Goal: Transaction & Acquisition: Download file/media

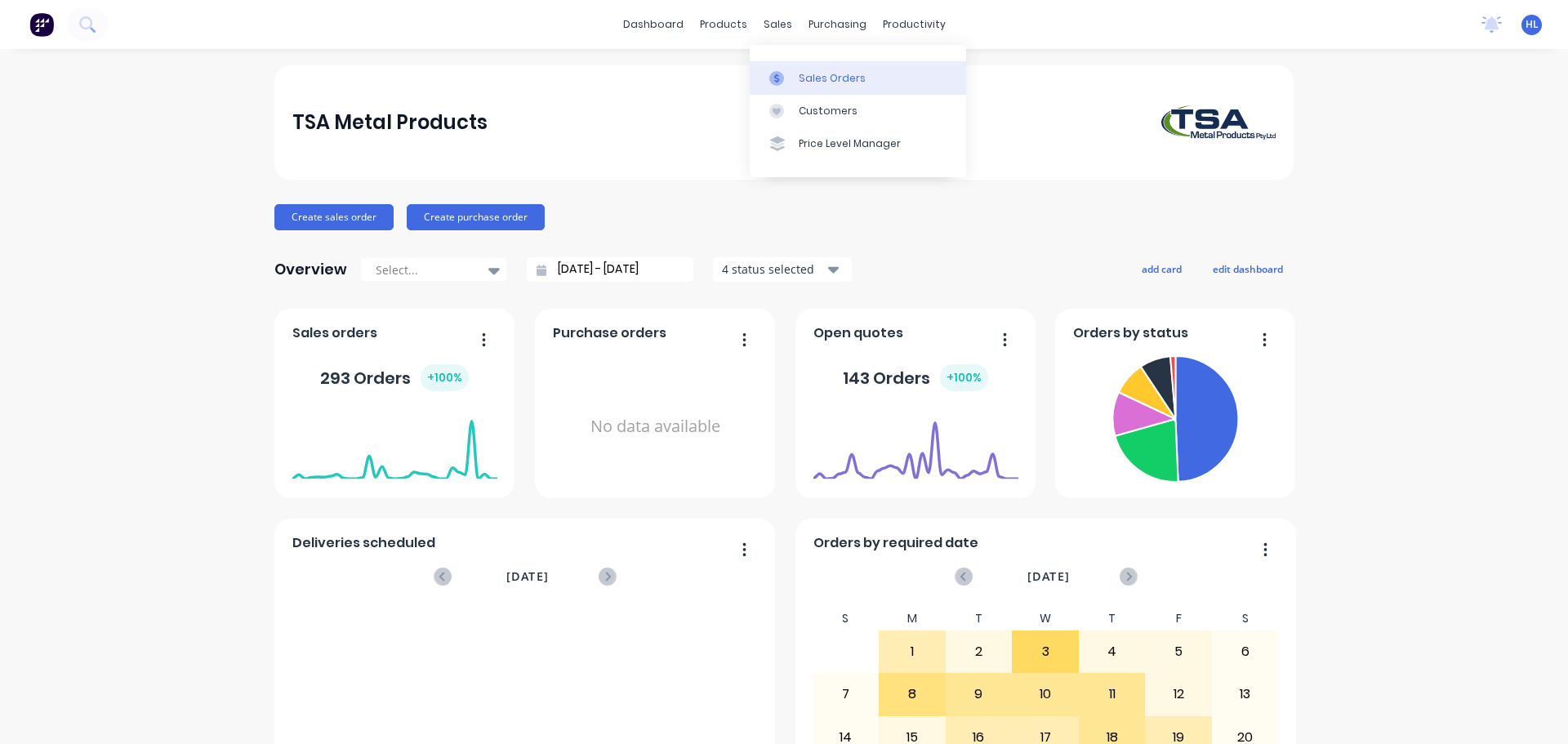
click at [821, 79] on div "Sales Orders" at bounding box center [831, 78] width 67 height 15
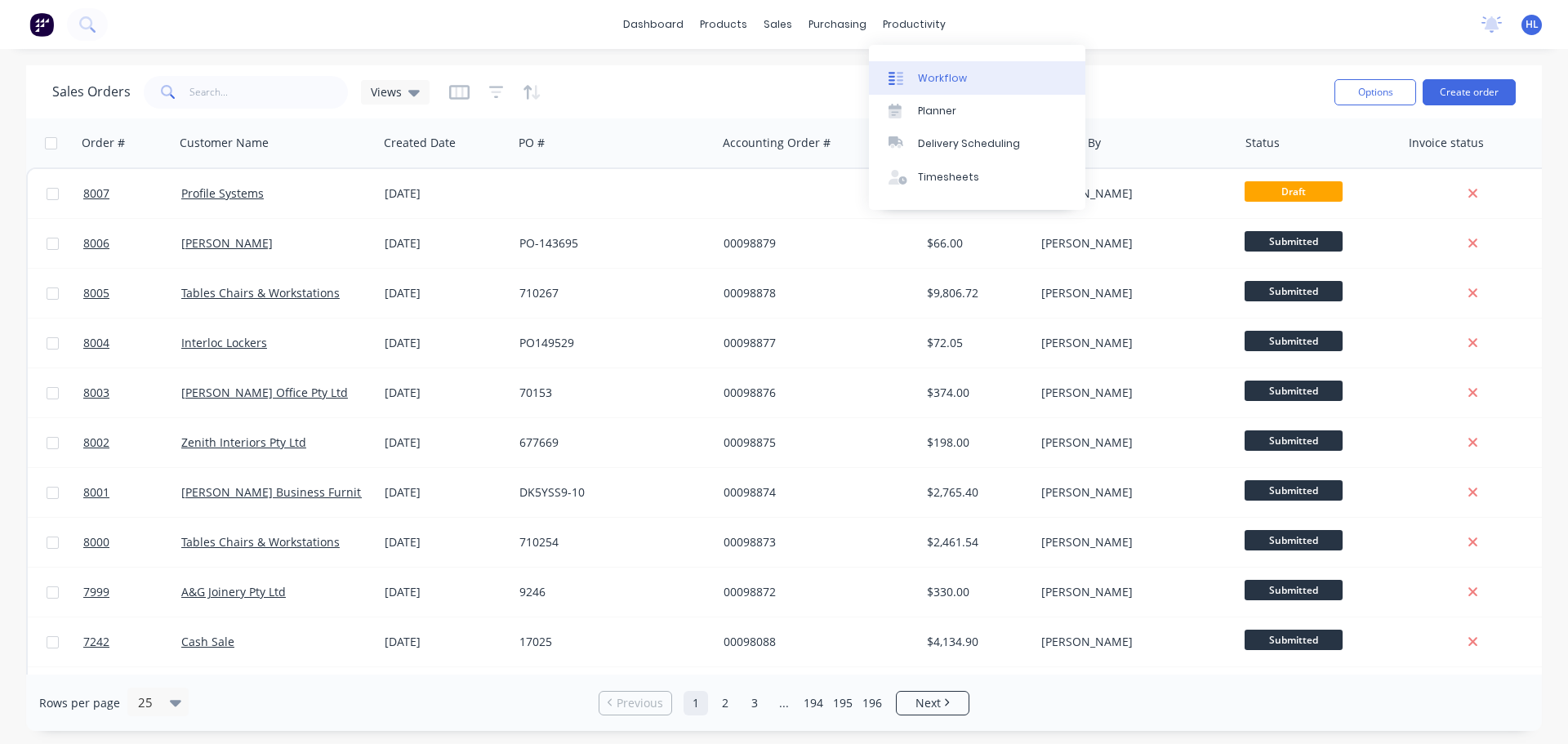
click at [939, 77] on div "Workflow" at bounding box center [942, 78] width 49 height 15
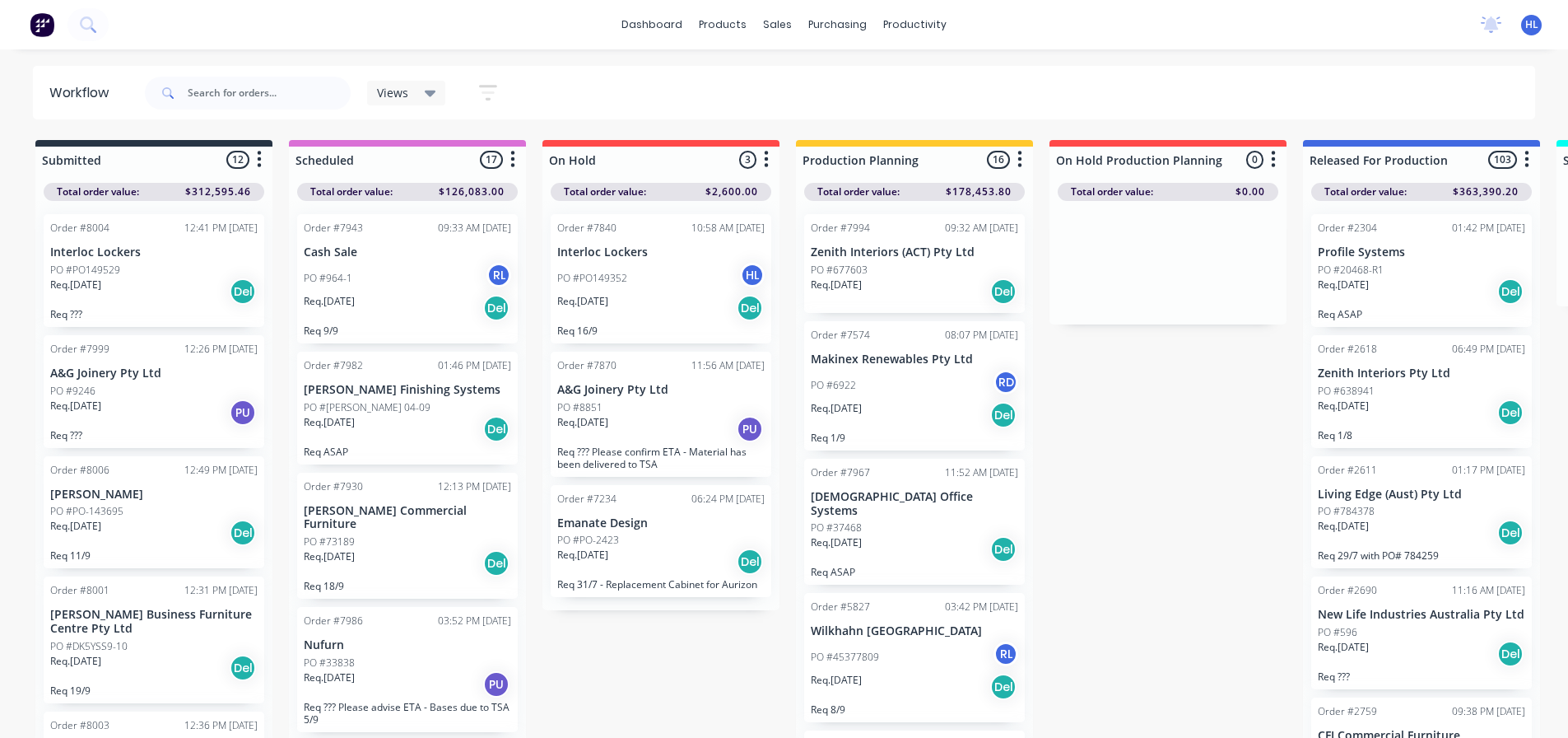
click at [391, 299] on div "Req. [DATE] Del" at bounding box center [407, 308] width 207 height 28
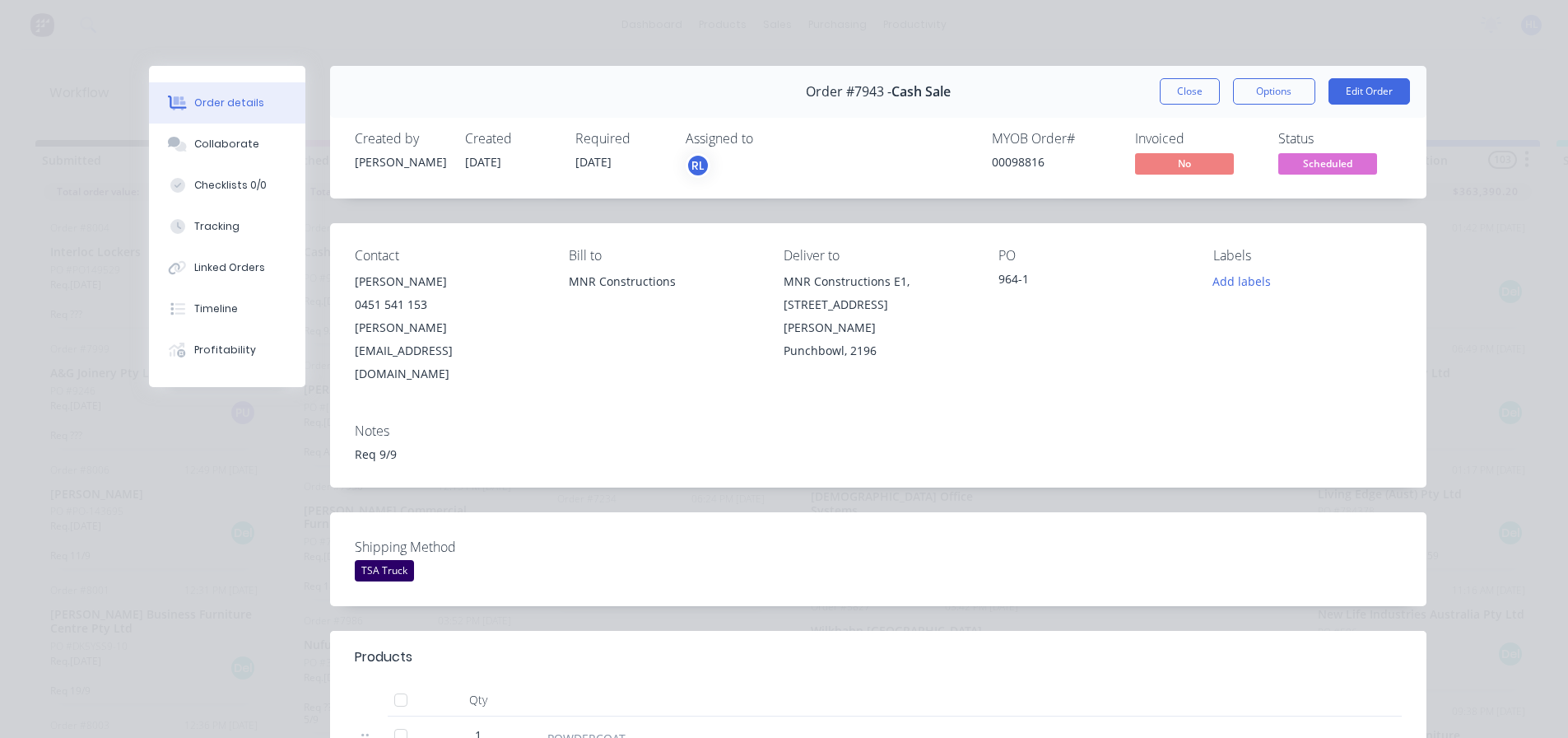
click at [1186, 90] on button "Close" at bounding box center [1189, 91] width 60 height 27
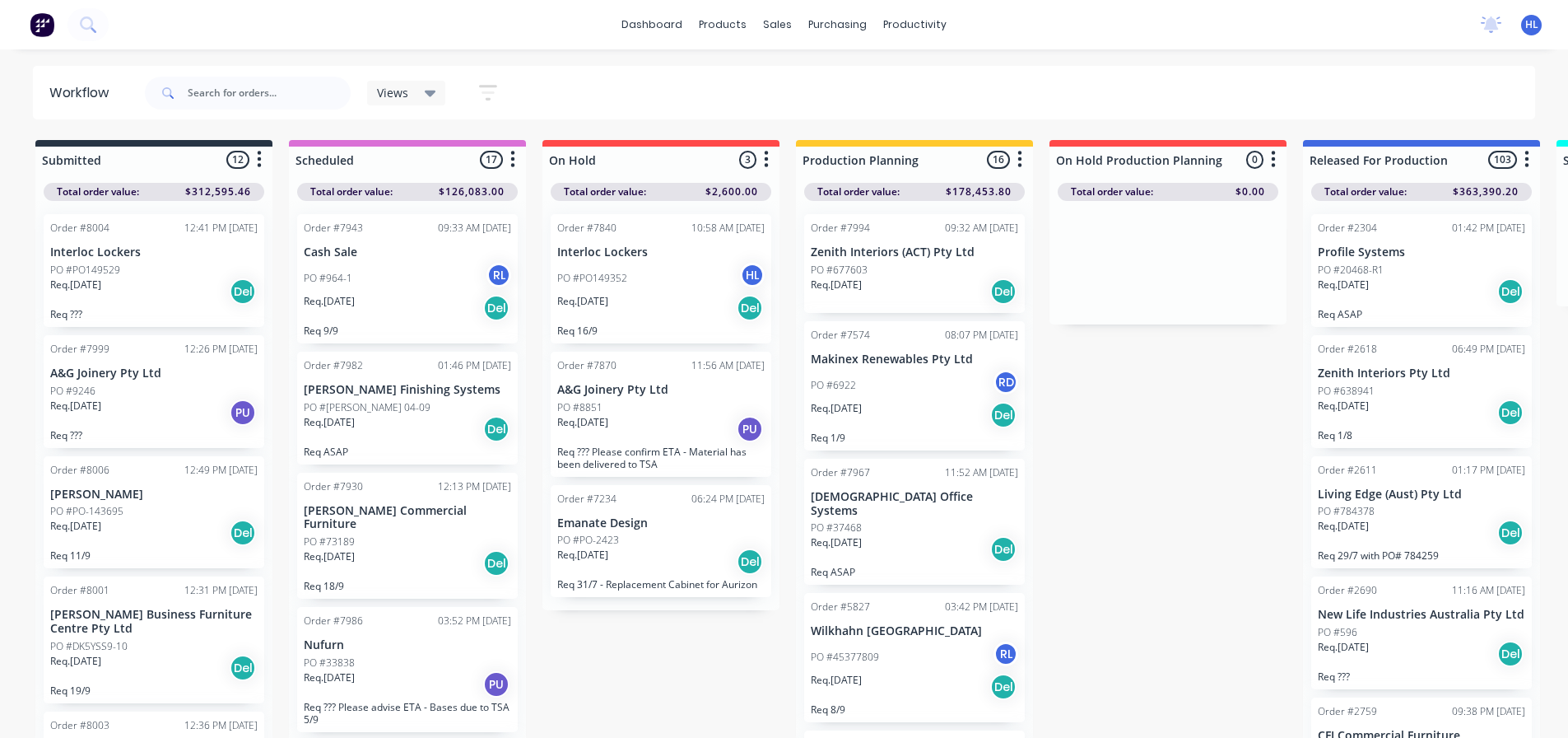
click at [418, 410] on div "PO #[PERSON_NAME] 04-09" at bounding box center [407, 408] width 207 height 15
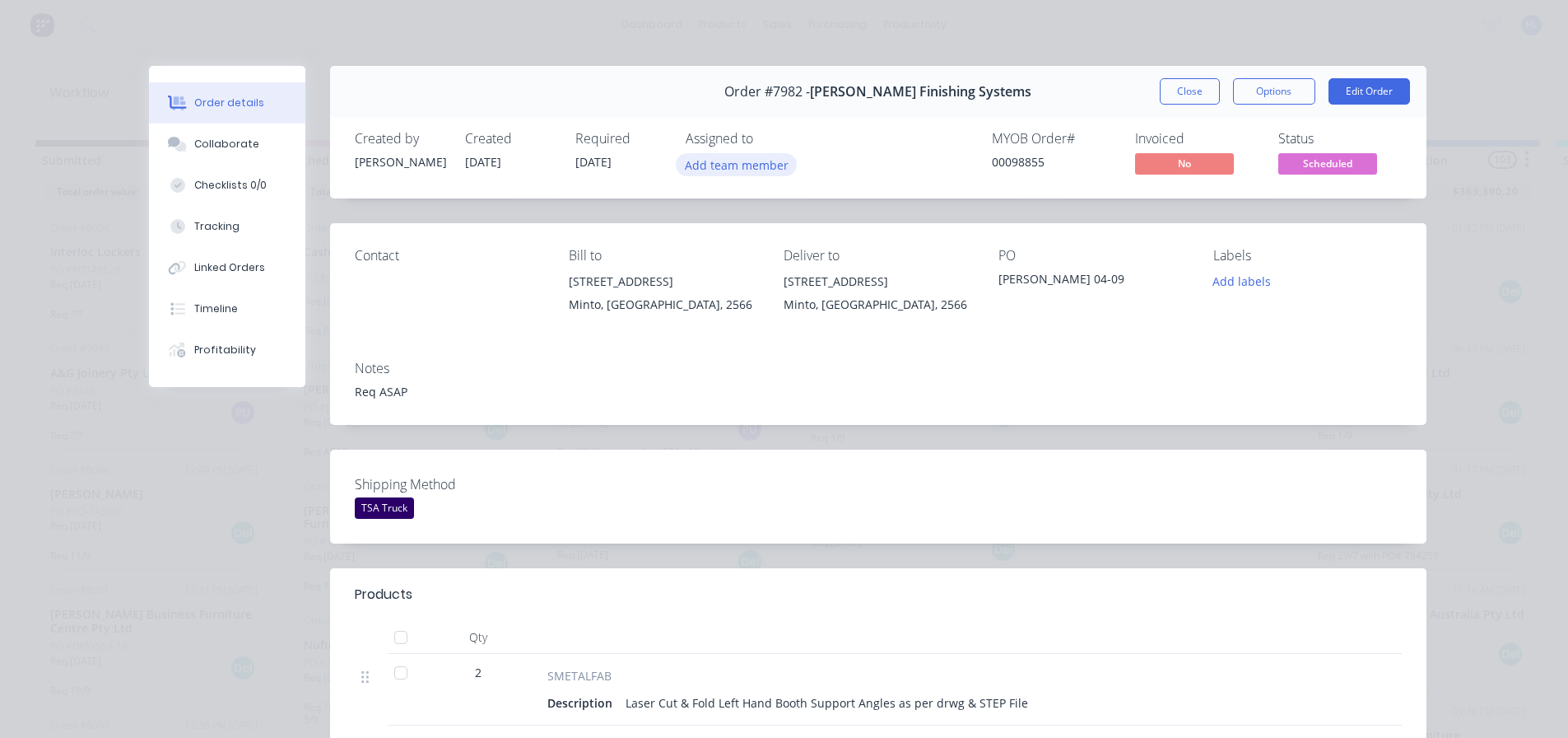
click at [725, 168] on button "Add team member" at bounding box center [736, 164] width 121 height 22
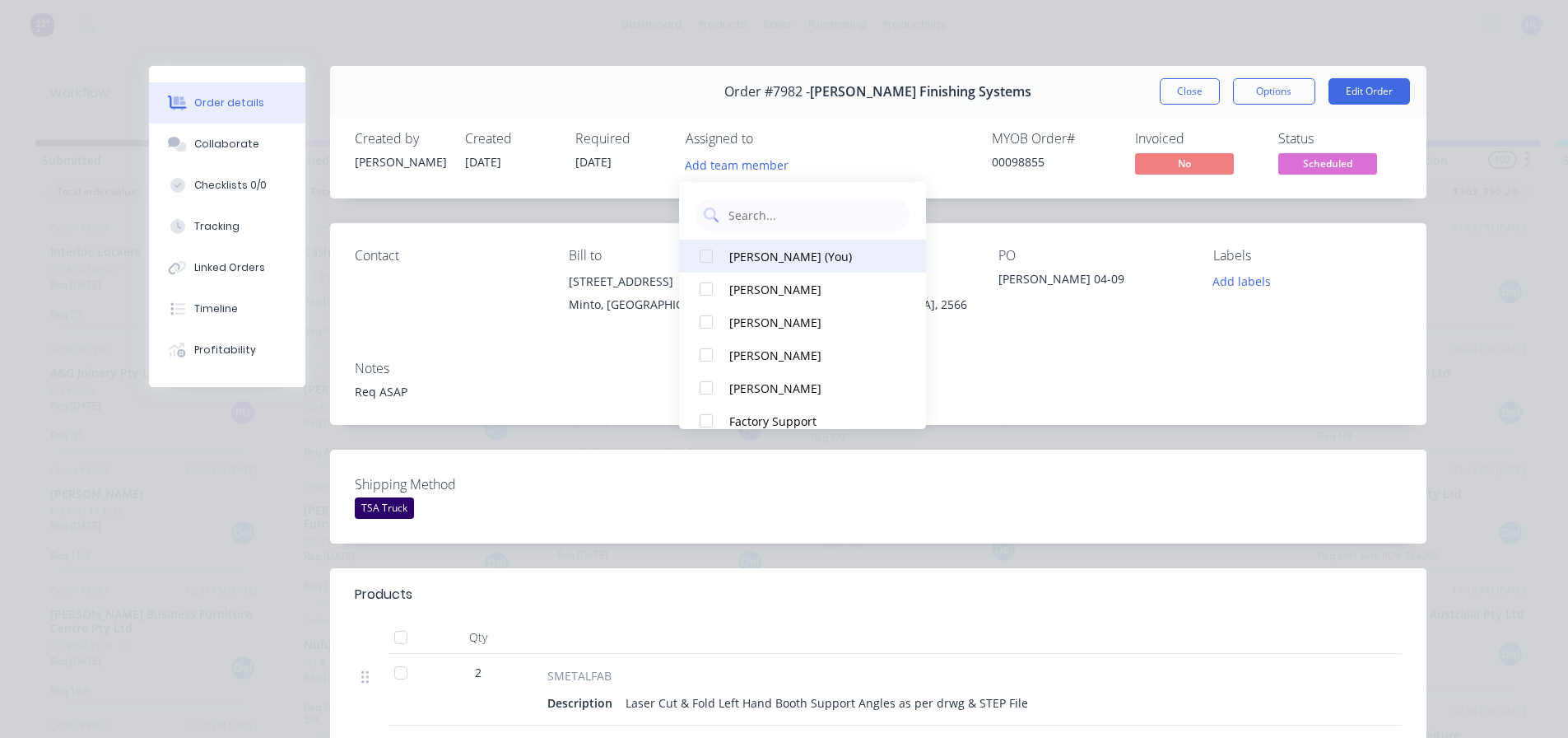
click at [710, 258] on div at bounding box center [706, 256] width 33 height 33
click at [247, 462] on div "Order #7982 - [PERSON_NAME] Finishing Systems Close Options Edit Order Created …" at bounding box center [787, 604] width 1277 height 1077
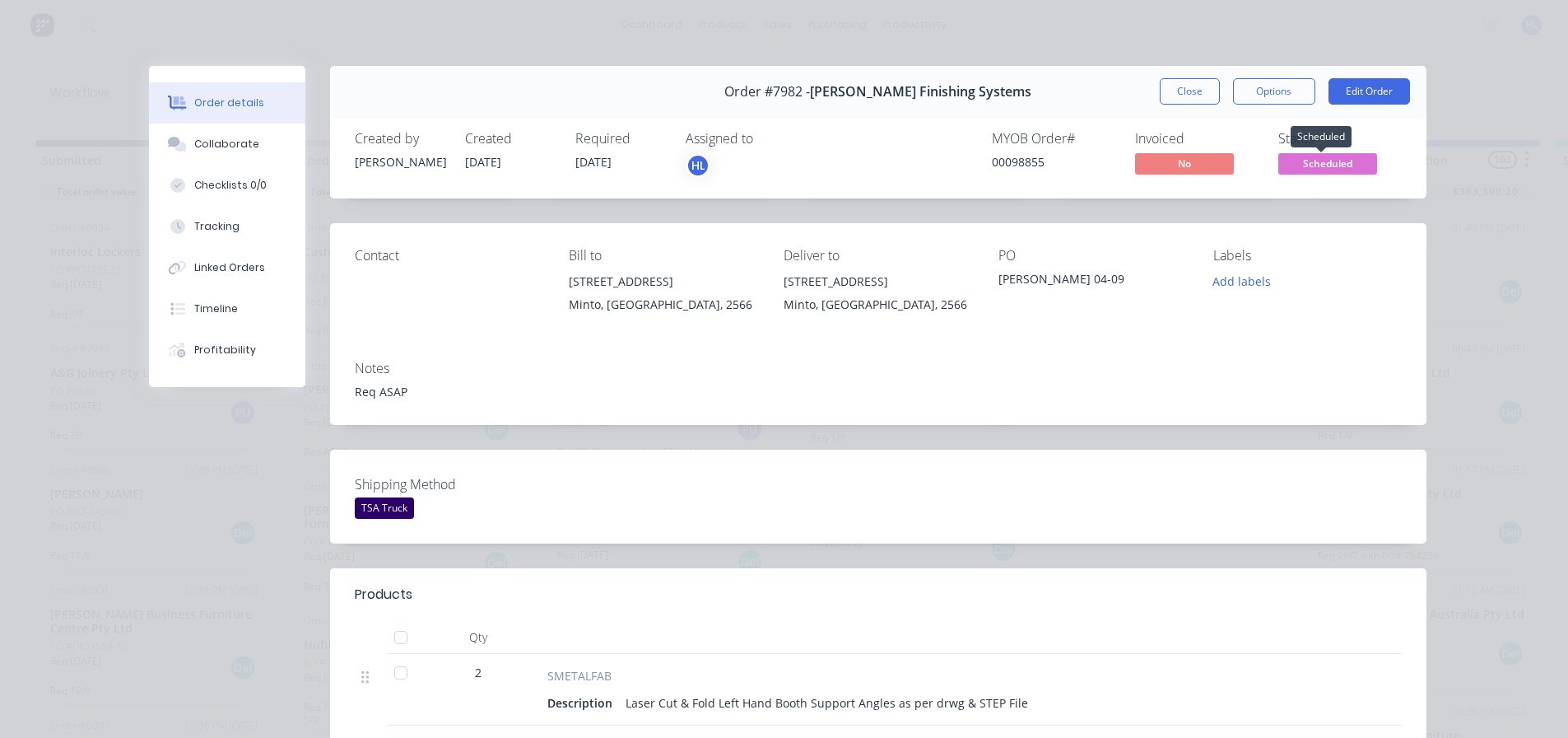
click at [1310, 161] on span "Scheduled" at bounding box center [1327, 163] width 99 height 21
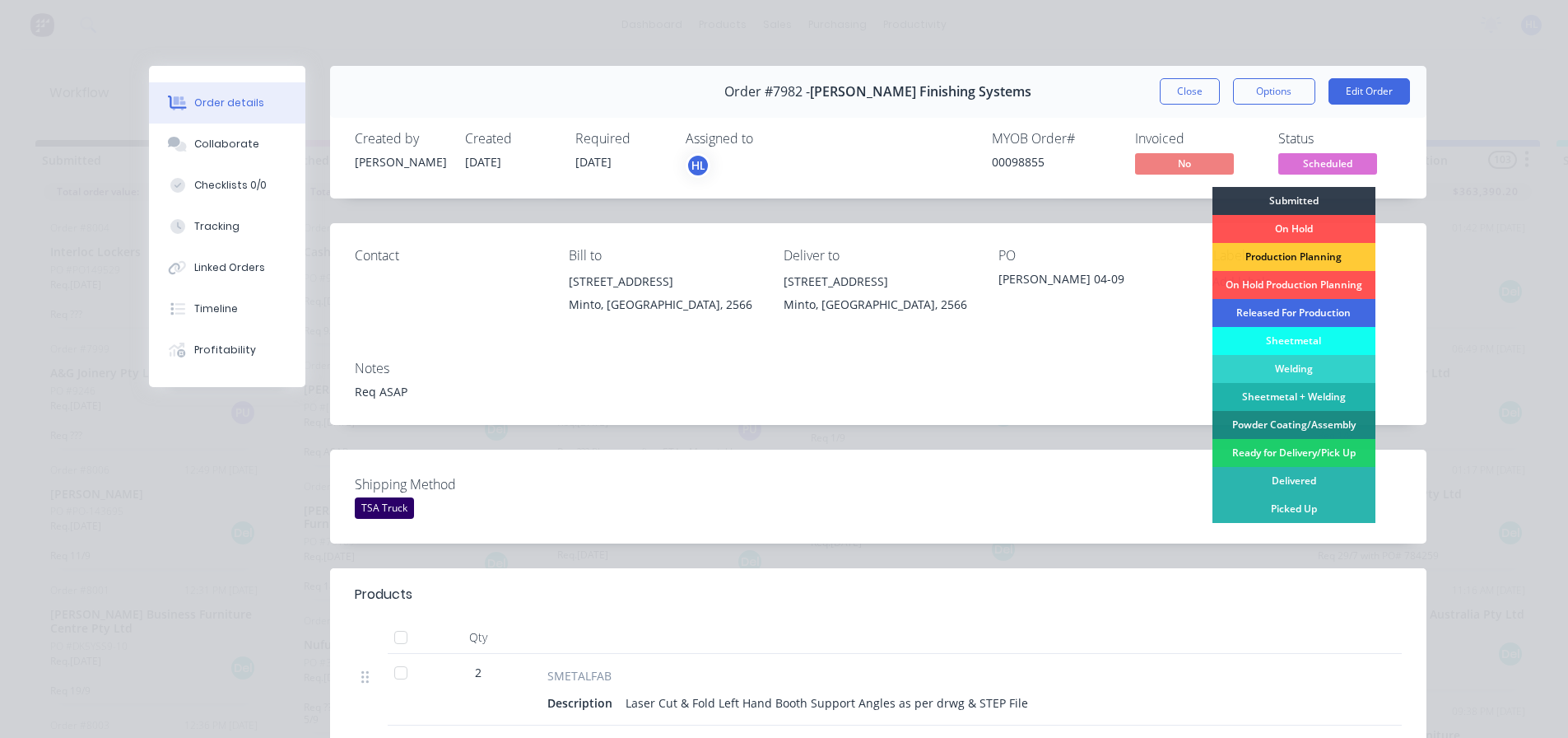
click at [1272, 315] on div "Released For Production" at bounding box center [1294, 313] width 163 height 28
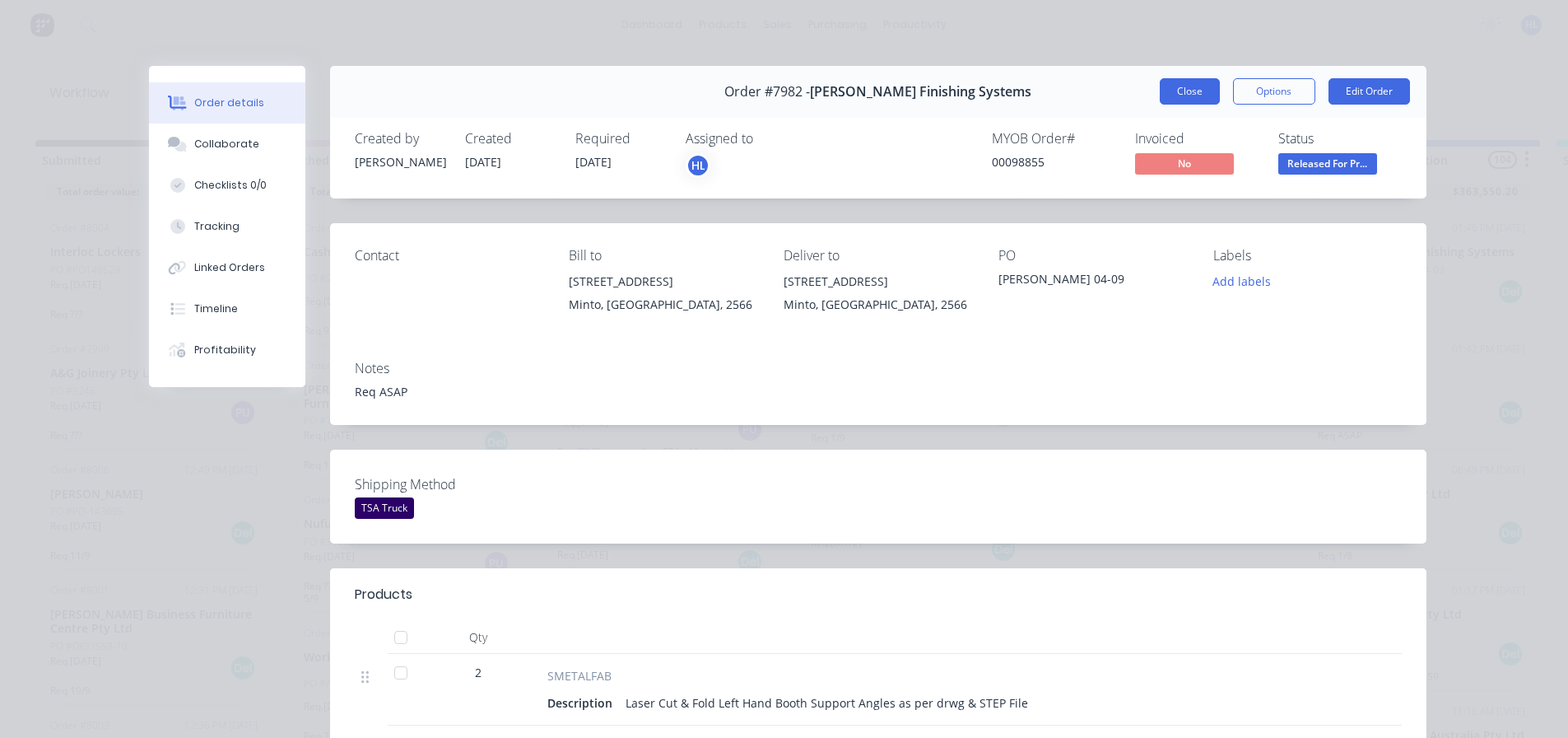
click at [1184, 99] on button "Close" at bounding box center [1189, 91] width 60 height 27
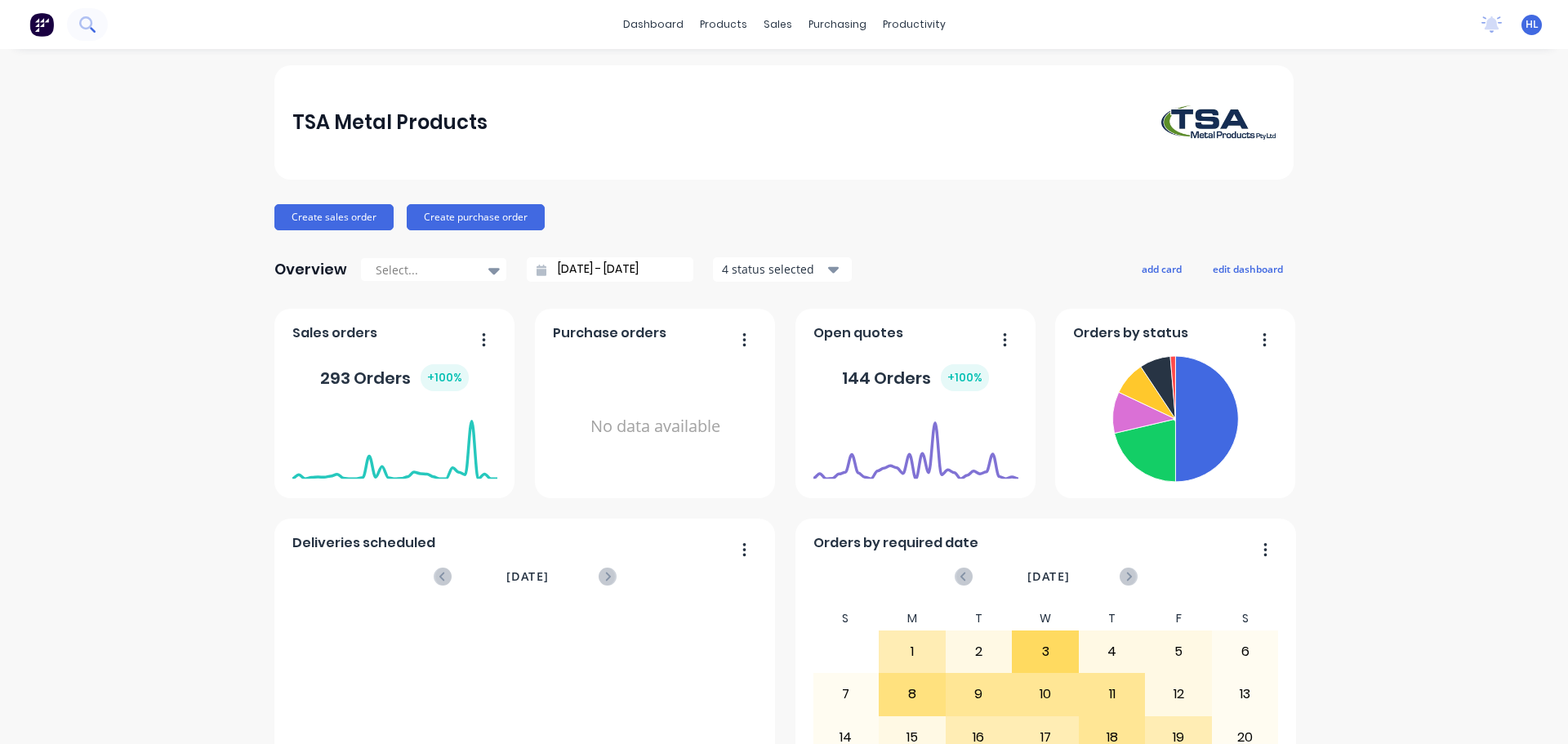
click at [81, 31] on icon at bounding box center [86, 24] width 16 height 16
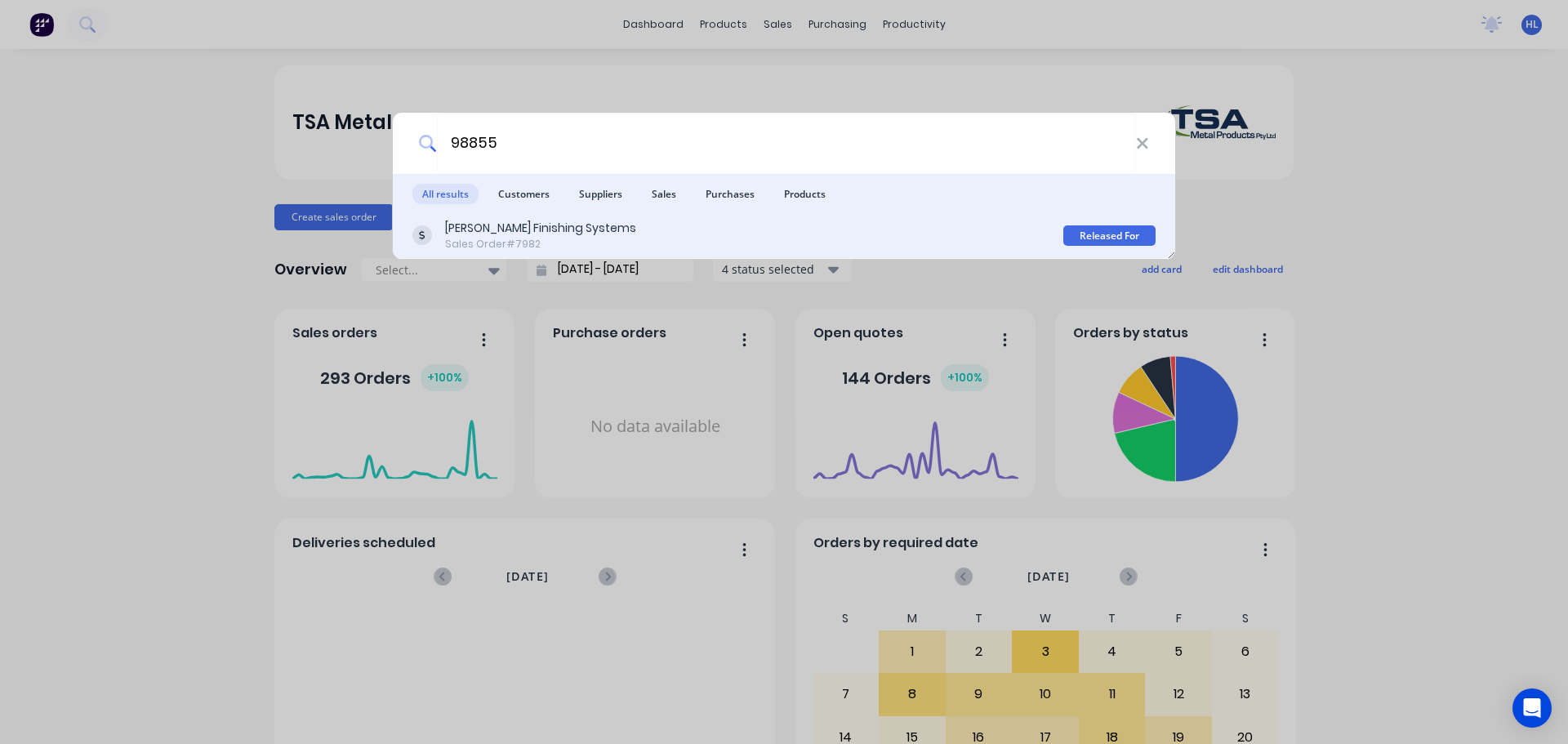
type input "98855"
click at [483, 223] on div "[PERSON_NAME] Finishing Systems" at bounding box center [540, 228] width 191 height 17
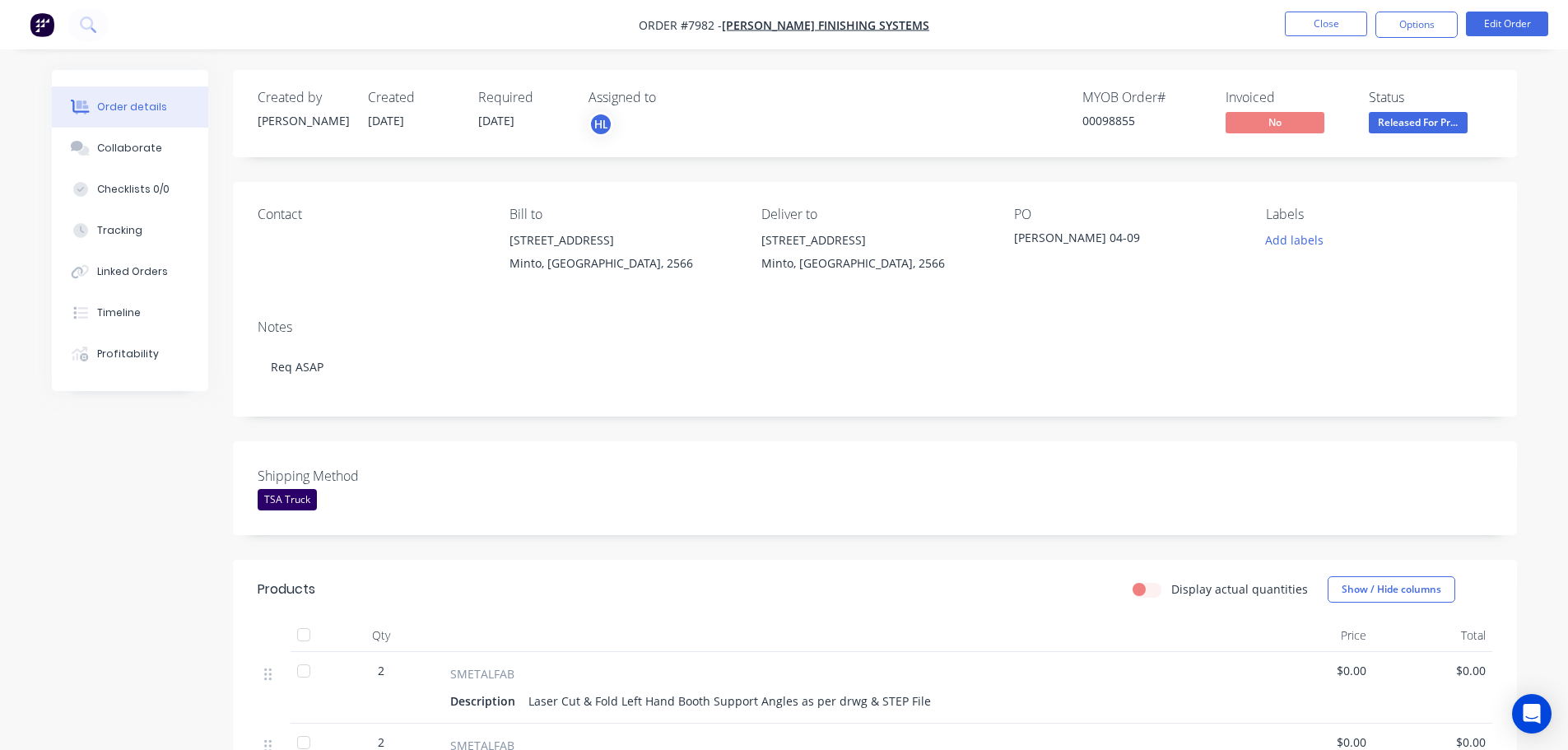
click at [49, 29] on img "button" at bounding box center [42, 25] width 25 height 25
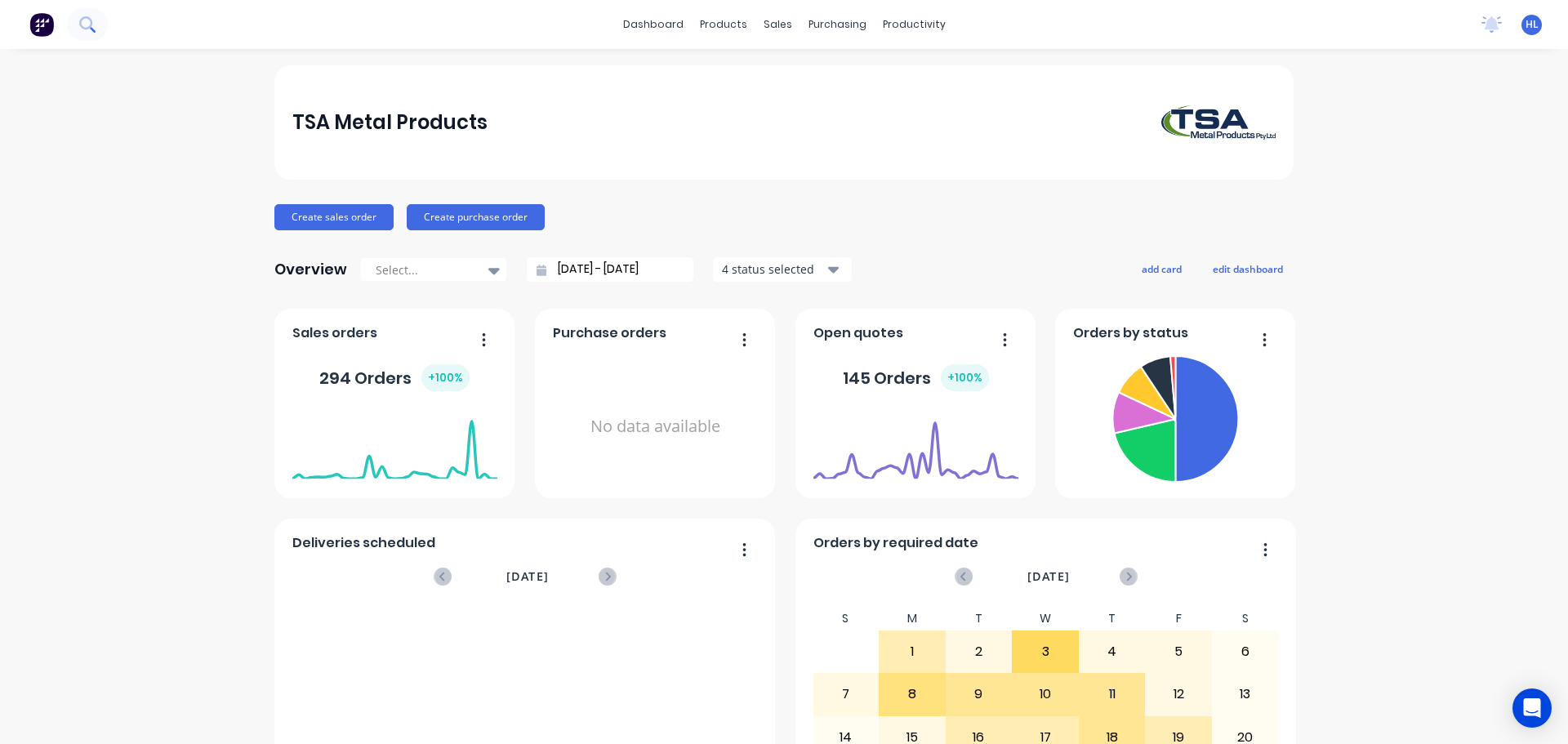
click at [80, 22] on icon at bounding box center [86, 23] width 13 height 13
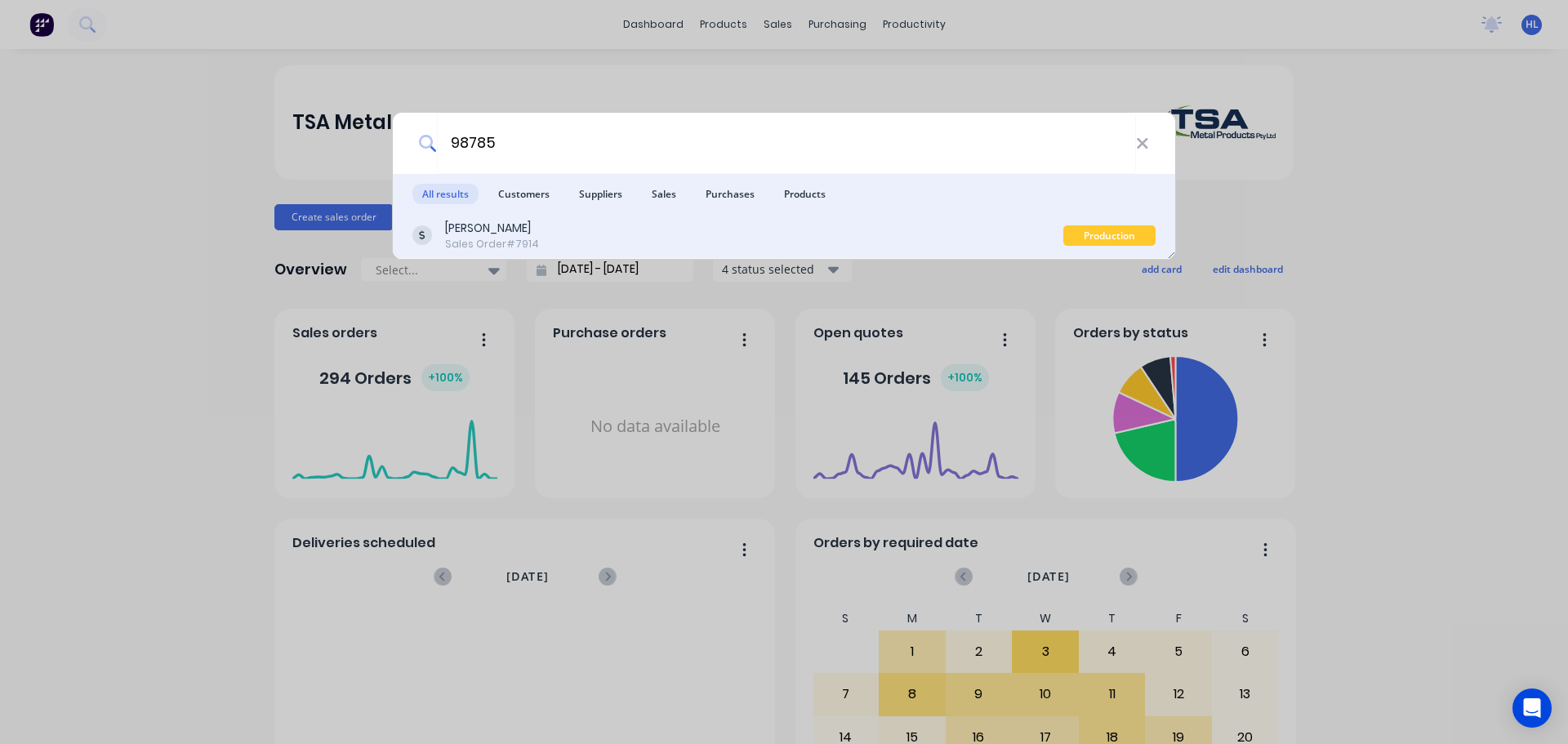
type input "98785"
click at [493, 238] on div "Sales Order #7914" at bounding box center [492, 244] width 94 height 15
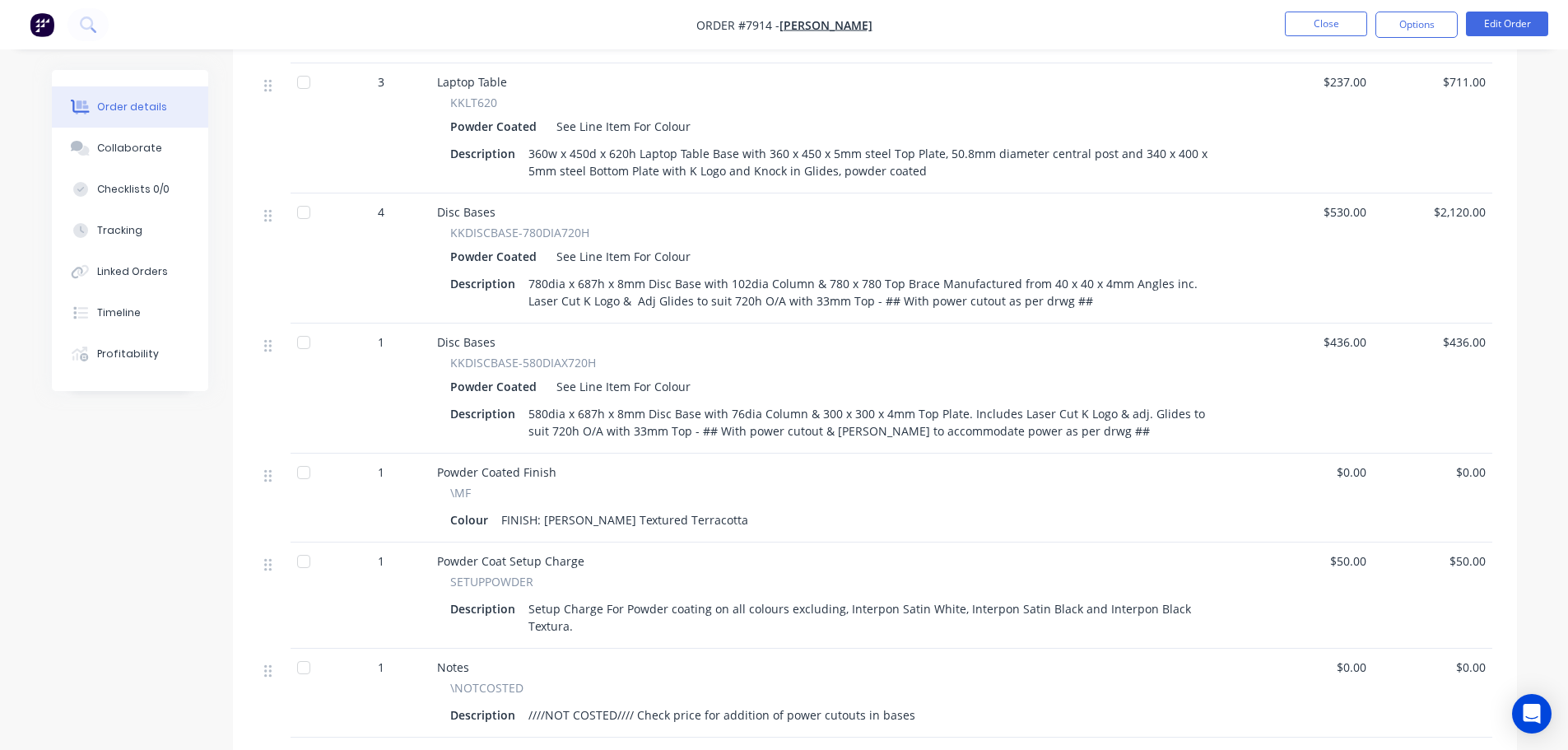
scroll to position [576, 0]
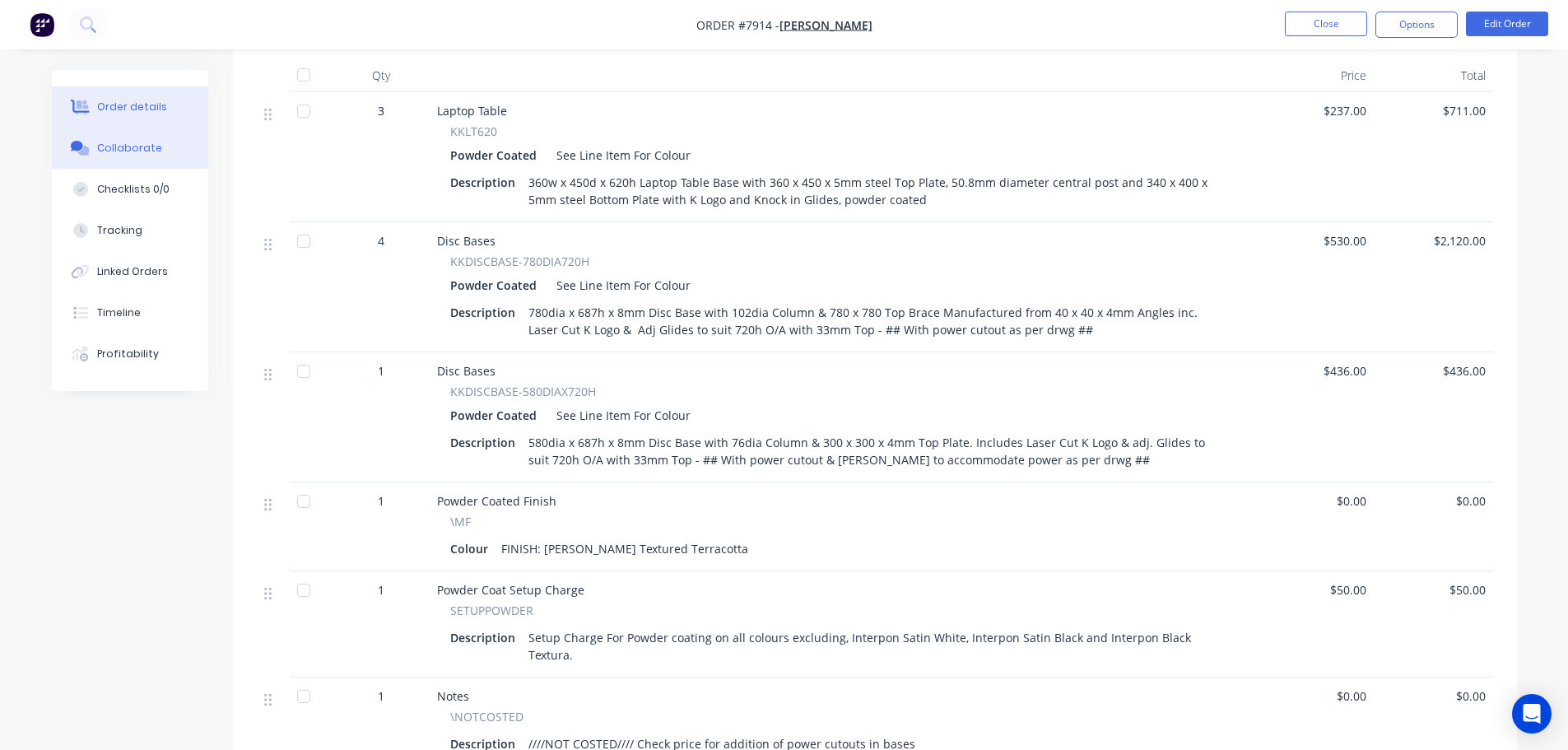
click at [126, 152] on div "Collaborate" at bounding box center [129, 148] width 65 height 15
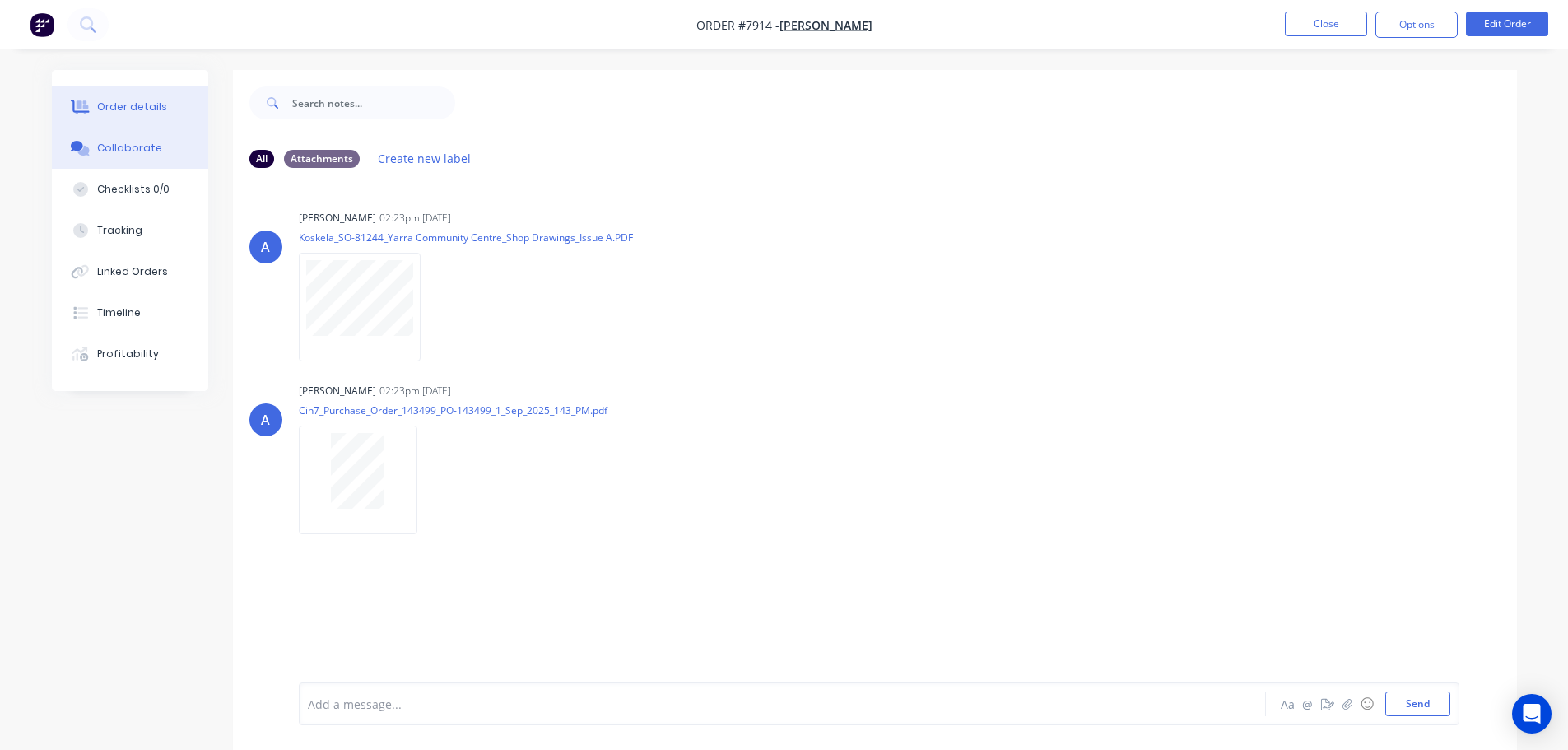
click at [123, 103] on div "Order details" at bounding box center [132, 107] width 70 height 15
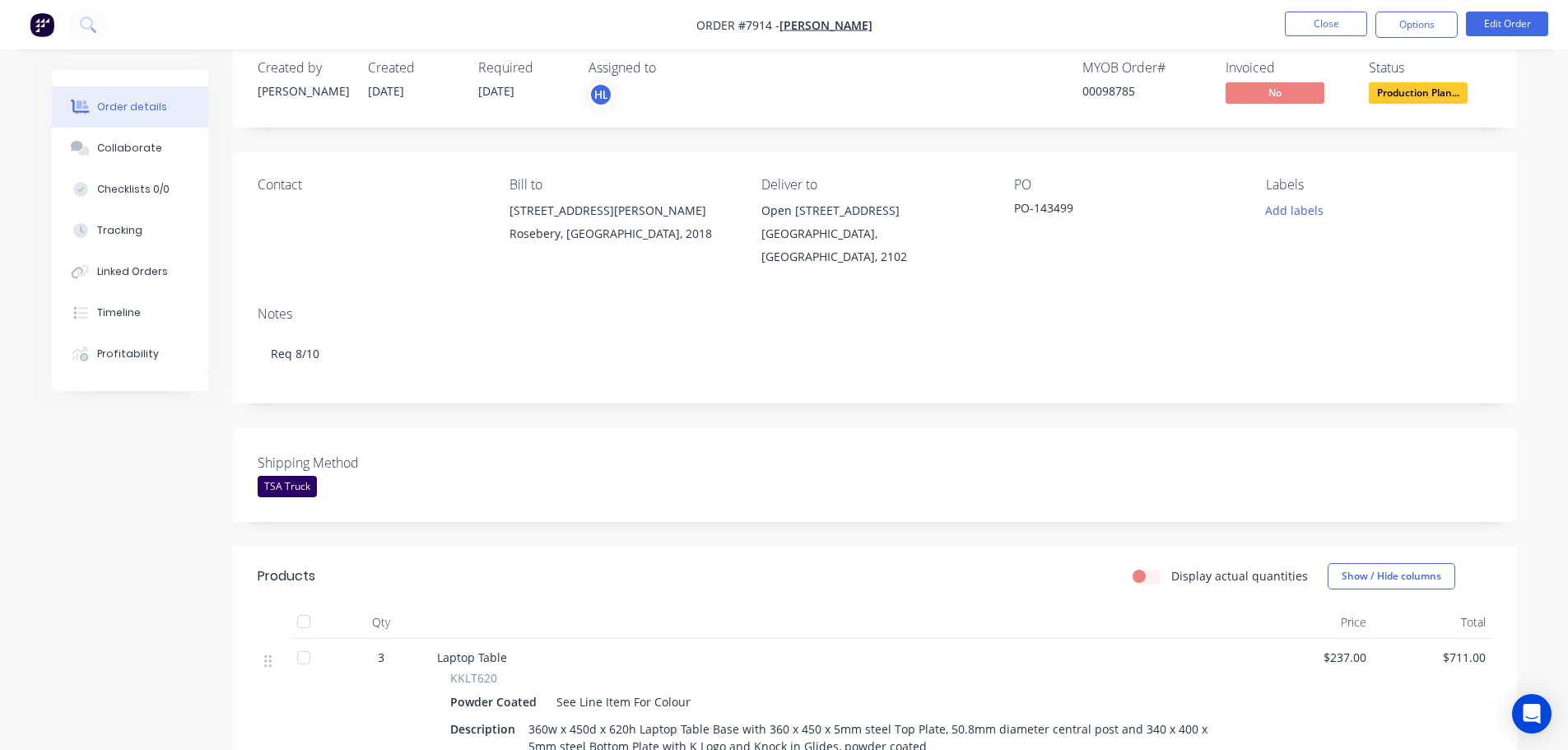
scroll to position [411, 0]
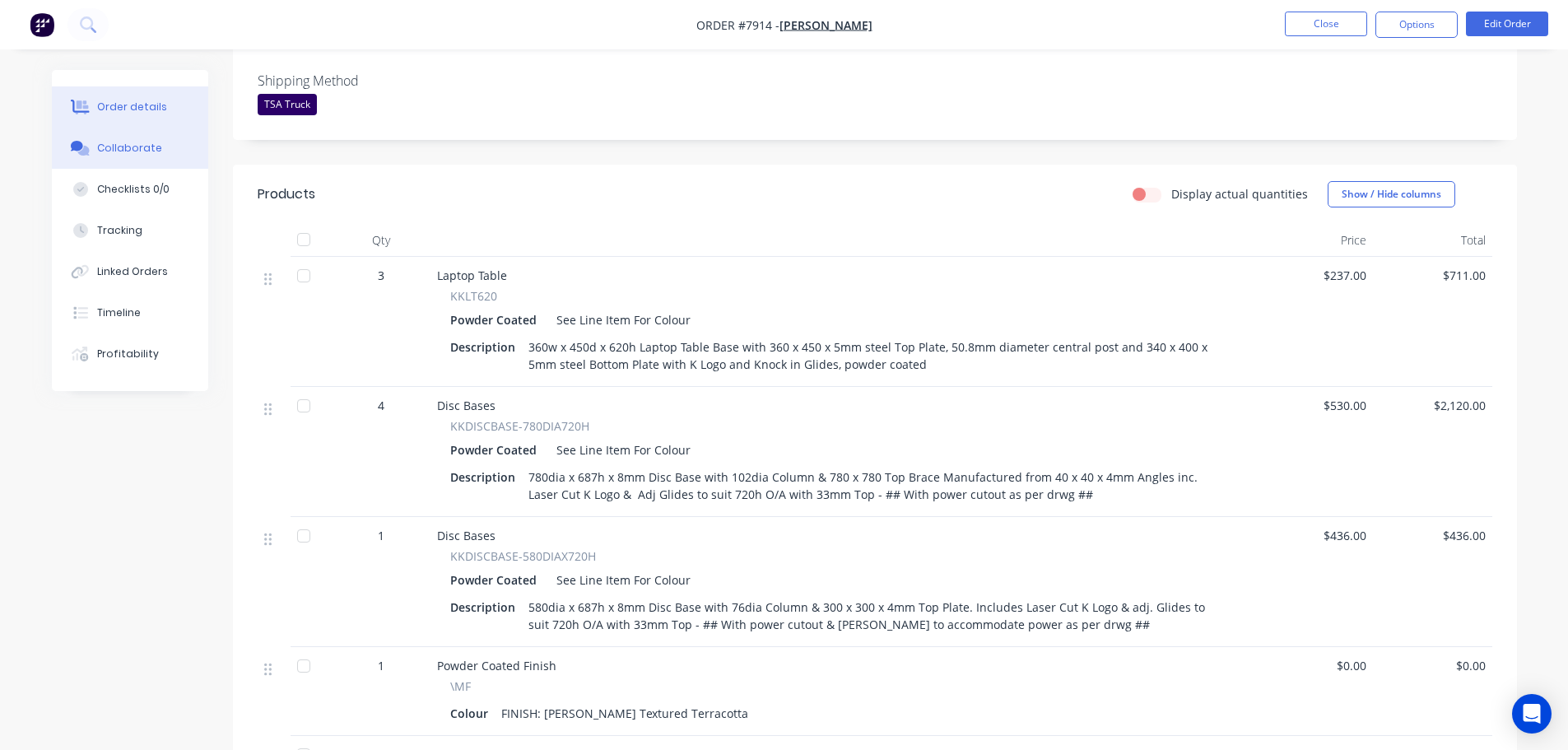
click at [138, 144] on div "Collaborate" at bounding box center [129, 148] width 65 height 15
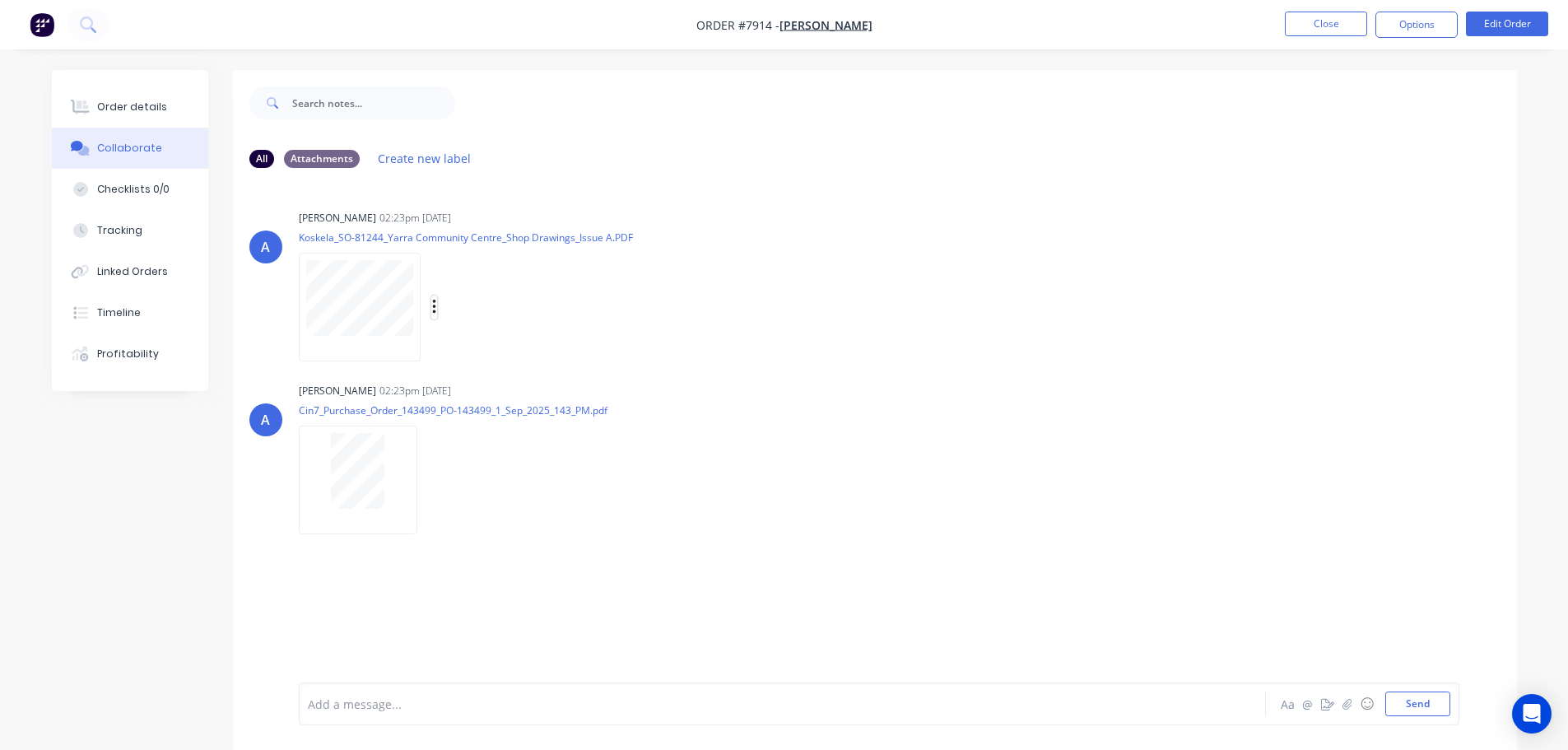
click at [436, 307] on icon "button" at bounding box center [434, 307] width 5 height 19
click at [513, 352] on button "Download" at bounding box center [541, 351] width 185 height 37
click at [127, 108] on div "Order details" at bounding box center [132, 107] width 70 height 15
